Goal: Task Accomplishment & Management: Manage account settings

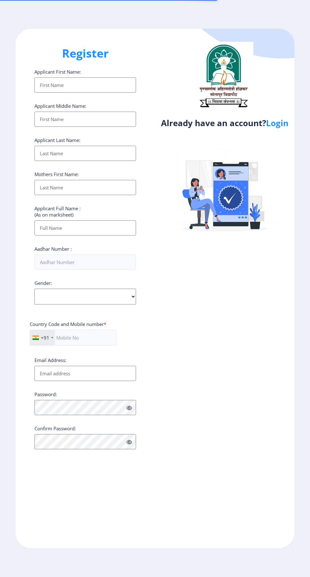
select select
click at [281, 127] on link "Login" at bounding box center [277, 122] width 22 height 11
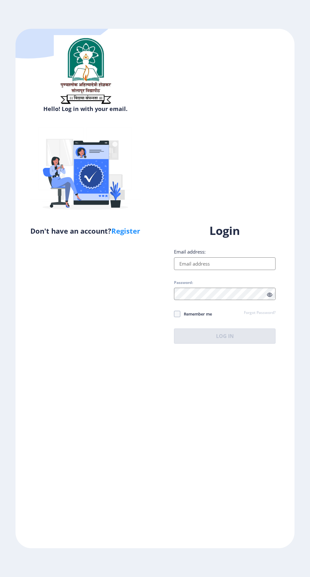
click at [231, 270] on input "Email address:" at bounding box center [224, 263] width 101 height 13
type input "[EMAIL_ADDRESS][DOMAIN_NAME]"
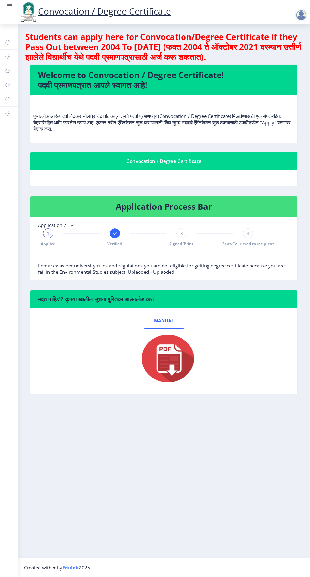
click at [114, 233] on rect at bounding box center [115, 233] width 6 height 6
click at [114, 233] on span "2" at bounding box center [114, 233] width 3 height 6
click at [182, 238] on div "3" at bounding box center [181, 233] width 10 height 10
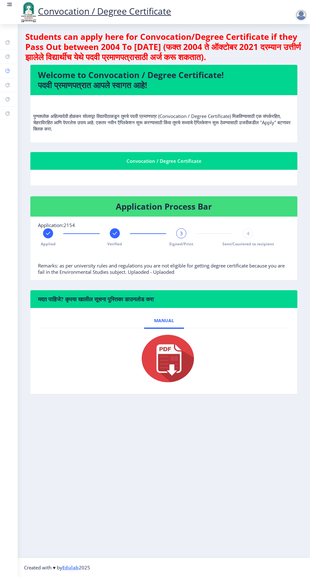
click at [8, 72] on rect at bounding box center [7, 70] width 5 height 5
select select
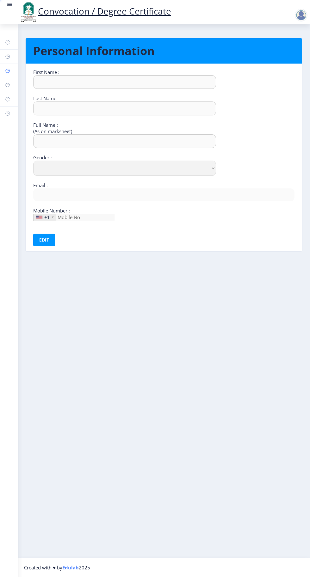
type input "Sandhyrani"
type input "Yalgonda"
type input "[PERSON_NAME]"
select select "[DEMOGRAPHIC_DATA]"
type input "[EMAIL_ADDRESS][DOMAIN_NAME]"
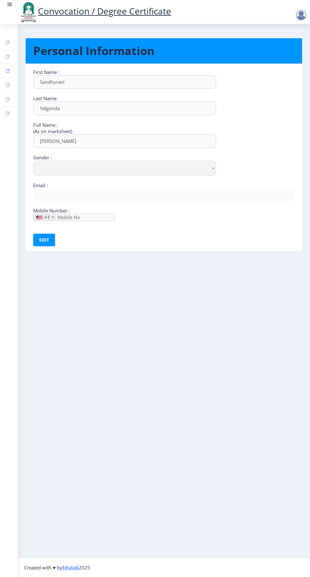
type input "9049773177"
click at [8, 85] on rect at bounding box center [7, 84] width 5 height 5
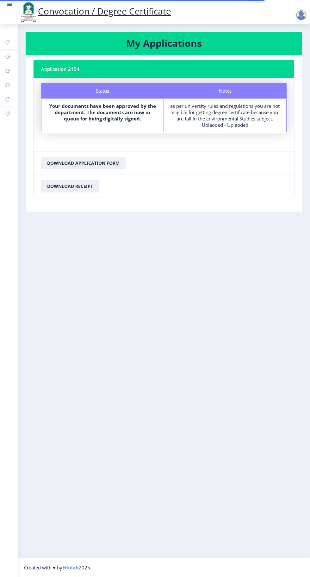
click at [6, 99] on rect at bounding box center [7, 99] width 5 height 5
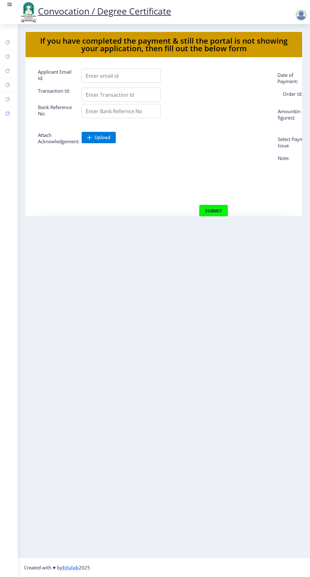
click at [8, 116] on icon at bounding box center [7, 113] width 5 height 6
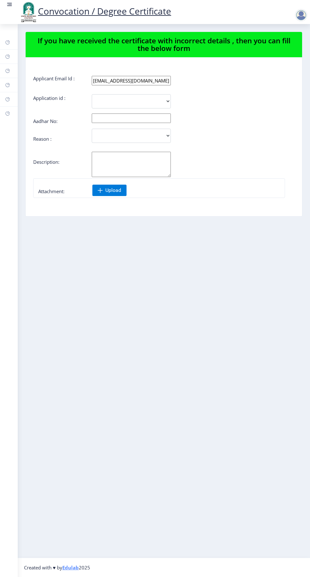
click at [298, 13] on div at bounding box center [300, 15] width 13 height 13
click at [8, 42] on rect at bounding box center [7, 42] width 5 height 5
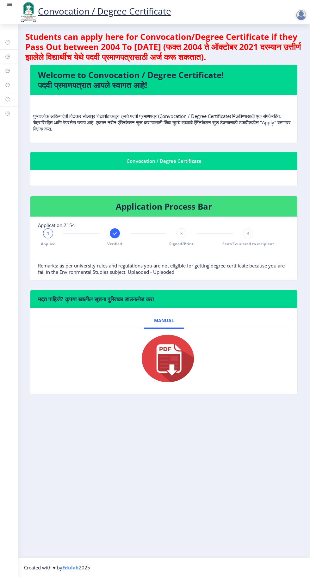
click at [296, 13] on div at bounding box center [300, 15] width 13 height 13
click at [282, 53] on span "Log out" at bounding box center [284, 49] width 40 height 8
